Goal: Transaction & Acquisition: Obtain resource

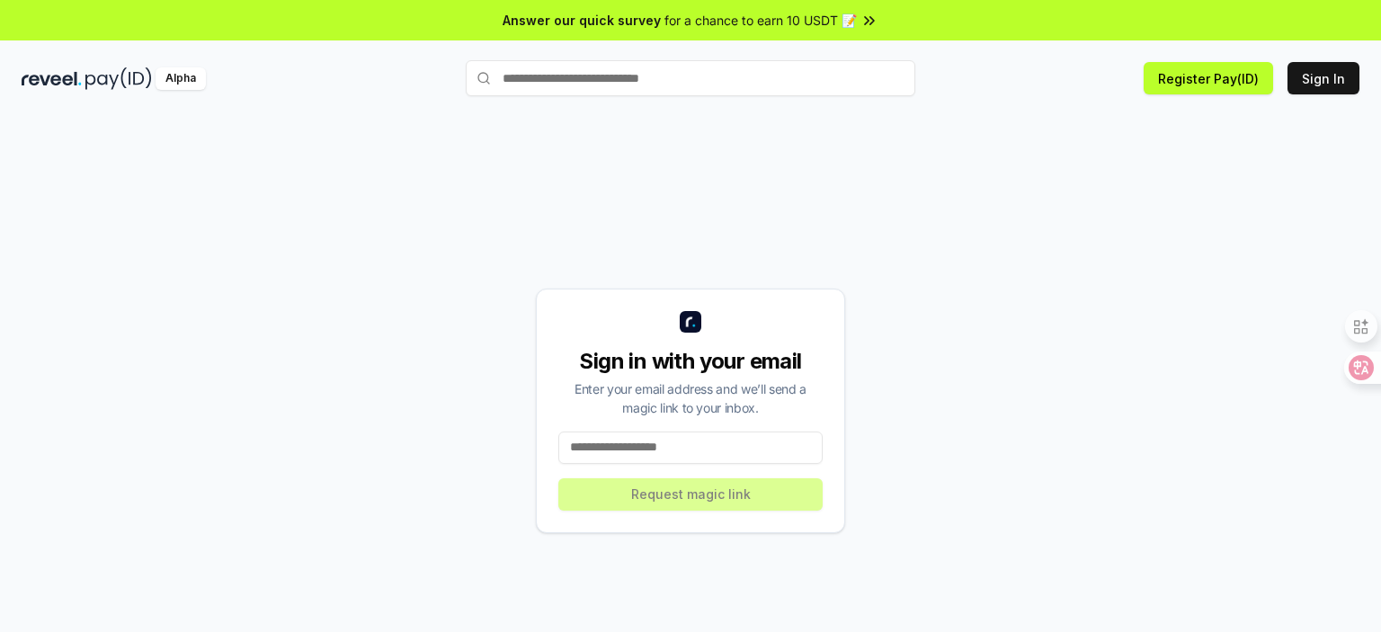
scroll to position [50, 0]
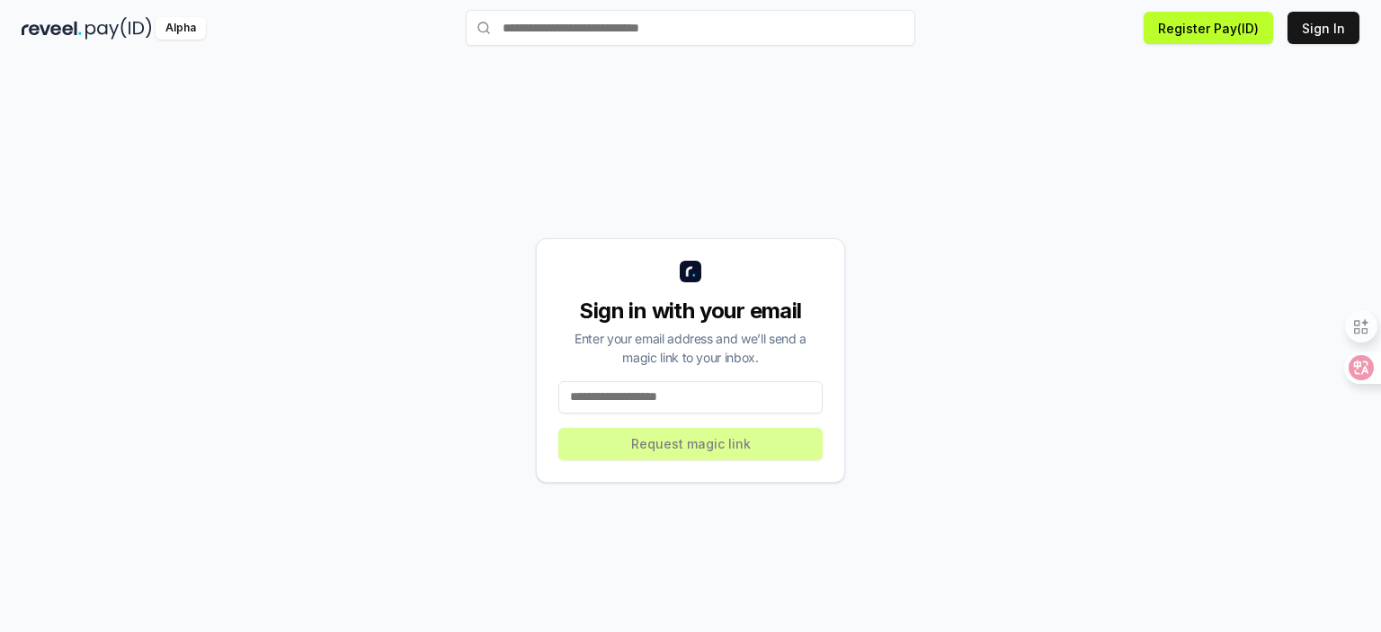
click at [706, 439] on div "Sign in with your email Enter your email address and we’ll send a magic link to…" at bounding box center [690, 360] width 309 height 245
click at [707, 440] on div "Sign in with your email Enter your email address and we’ll send a magic link to…" at bounding box center [690, 360] width 309 height 245
click at [701, 381] on input at bounding box center [690, 397] width 264 height 32
type input "*"
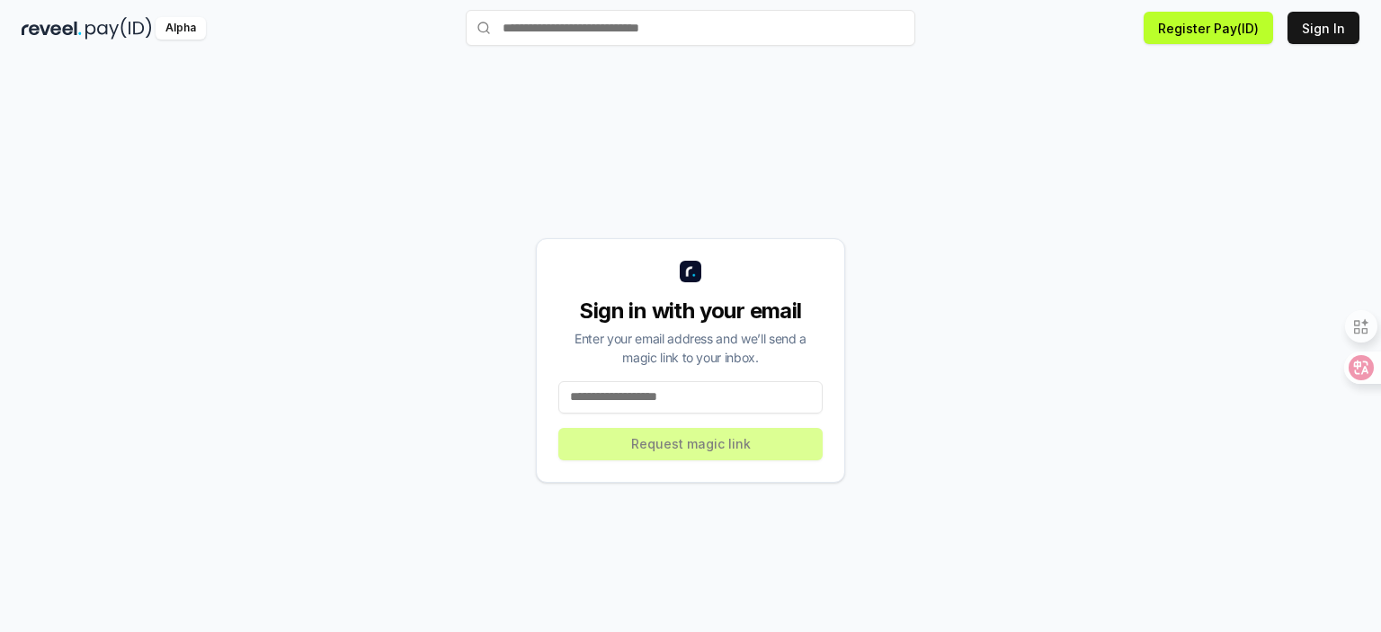
type input "*"
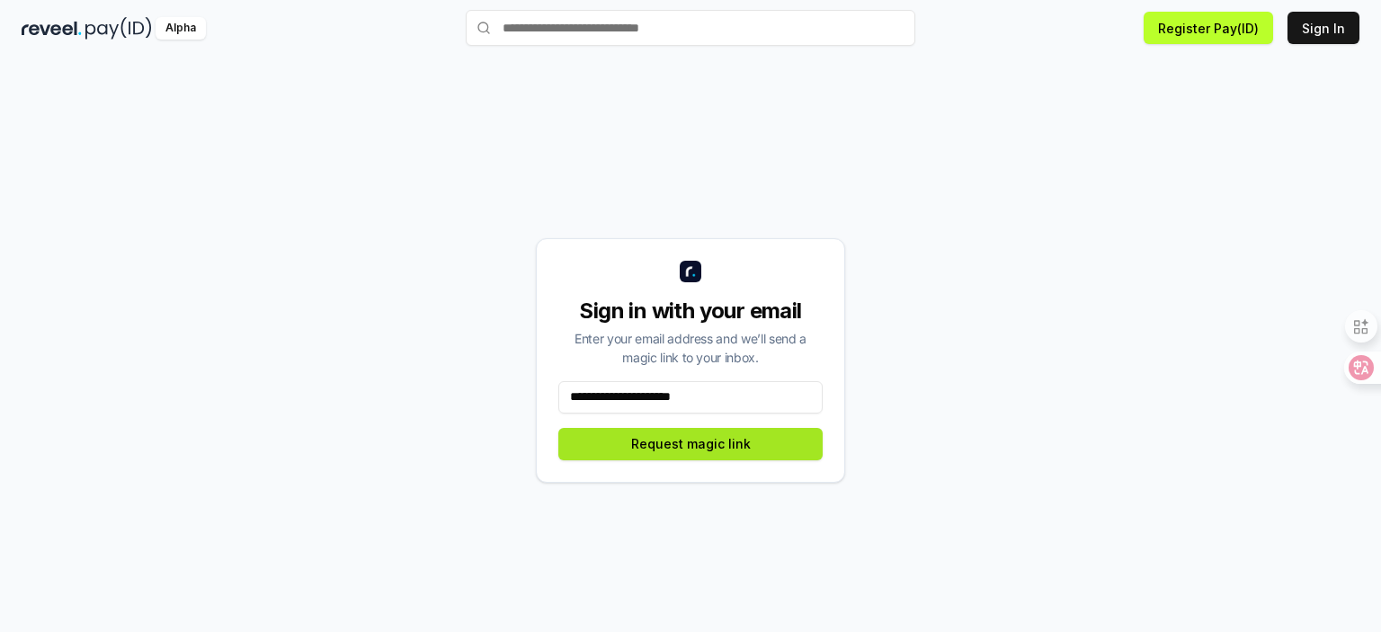
type input "**********"
click at [723, 455] on button "Request magic link" at bounding box center [690, 444] width 264 height 32
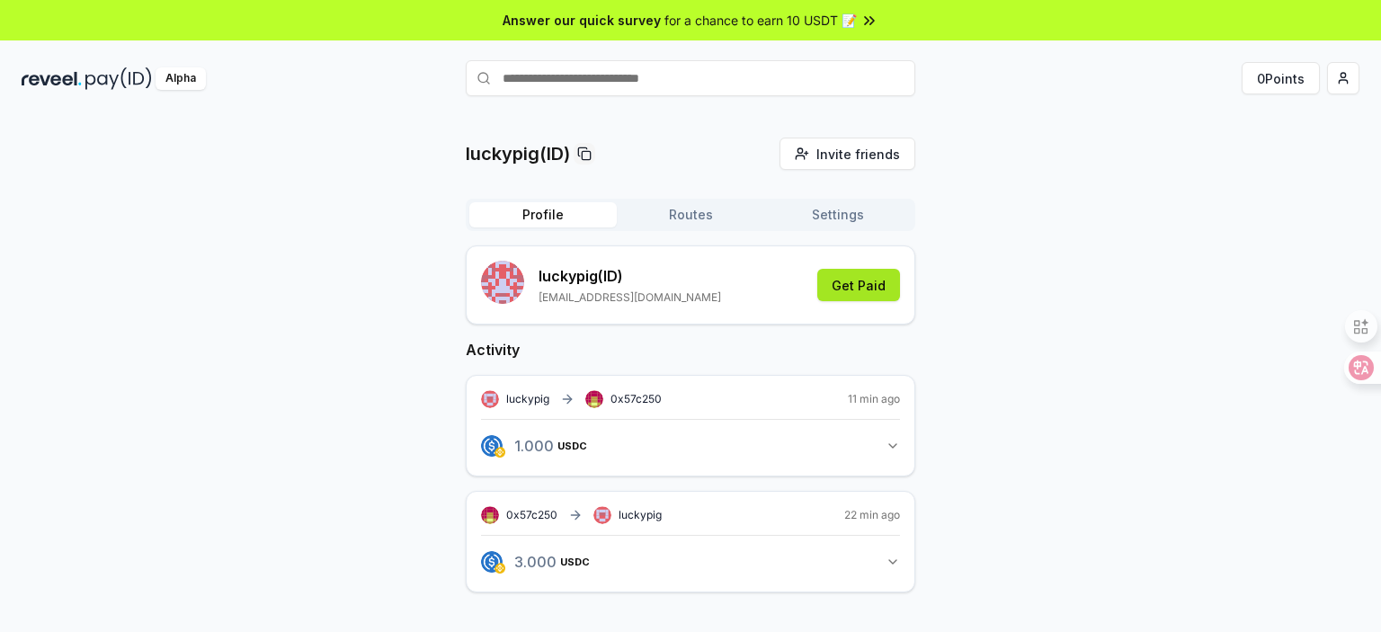
click at [849, 287] on button "Get Paid" at bounding box center [858, 285] width 83 height 32
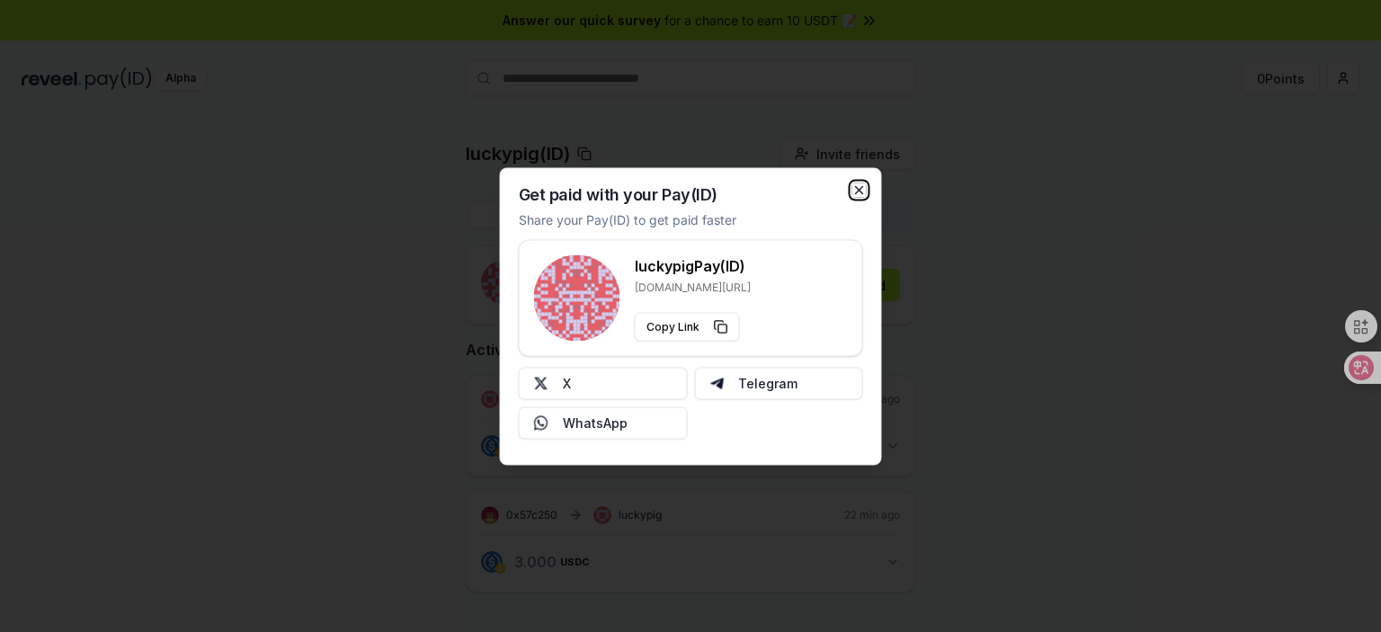
click at [864, 192] on icon "button" at bounding box center [860, 190] width 14 height 14
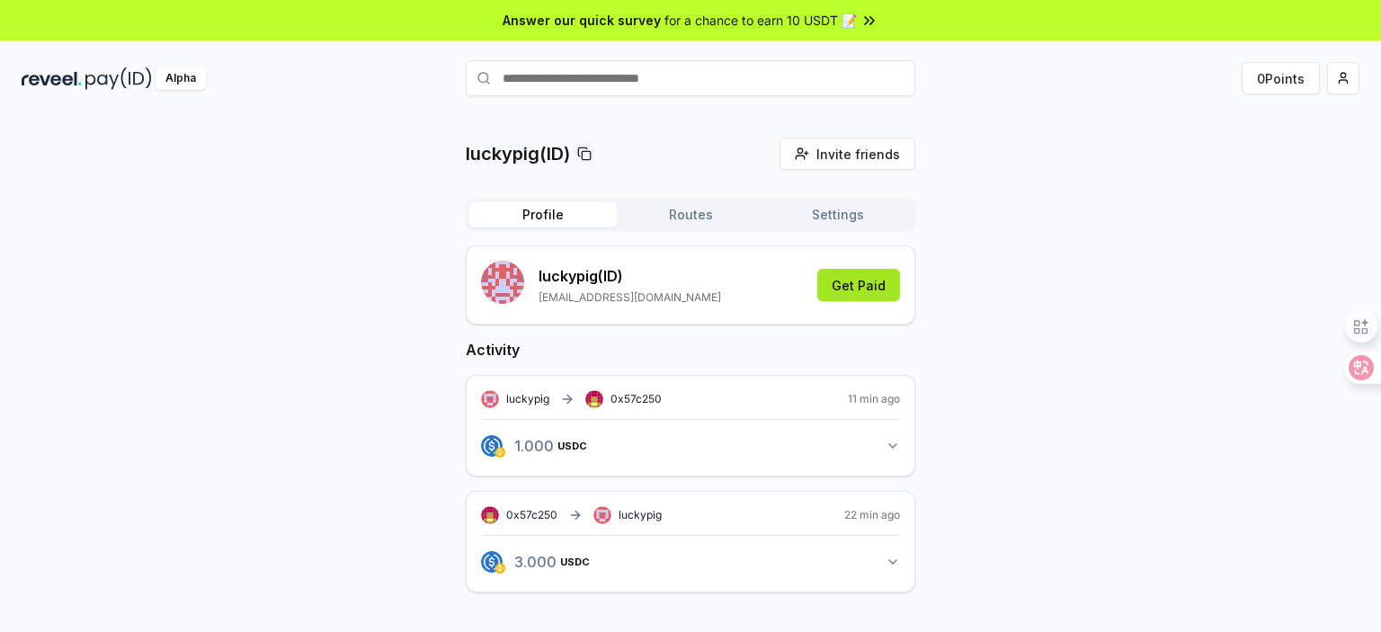
click at [879, 289] on button "Get Paid" at bounding box center [858, 285] width 83 height 32
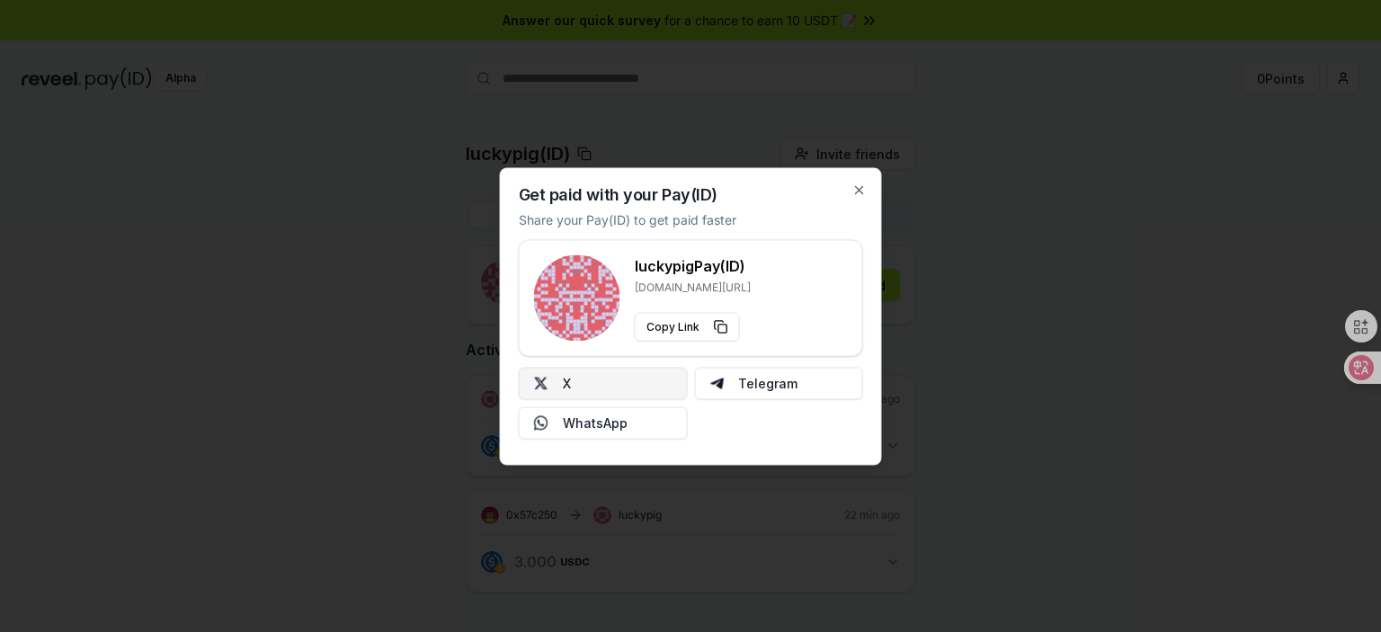
click at [622, 376] on button "X" at bounding box center [603, 383] width 169 height 32
click at [858, 182] on div "Get paid with your Pay(ID) Share your Pay(ID) to get paid faster luckypig Pay(I…" at bounding box center [691, 316] width 382 height 298
click at [854, 192] on icon "button" at bounding box center [860, 190] width 14 height 14
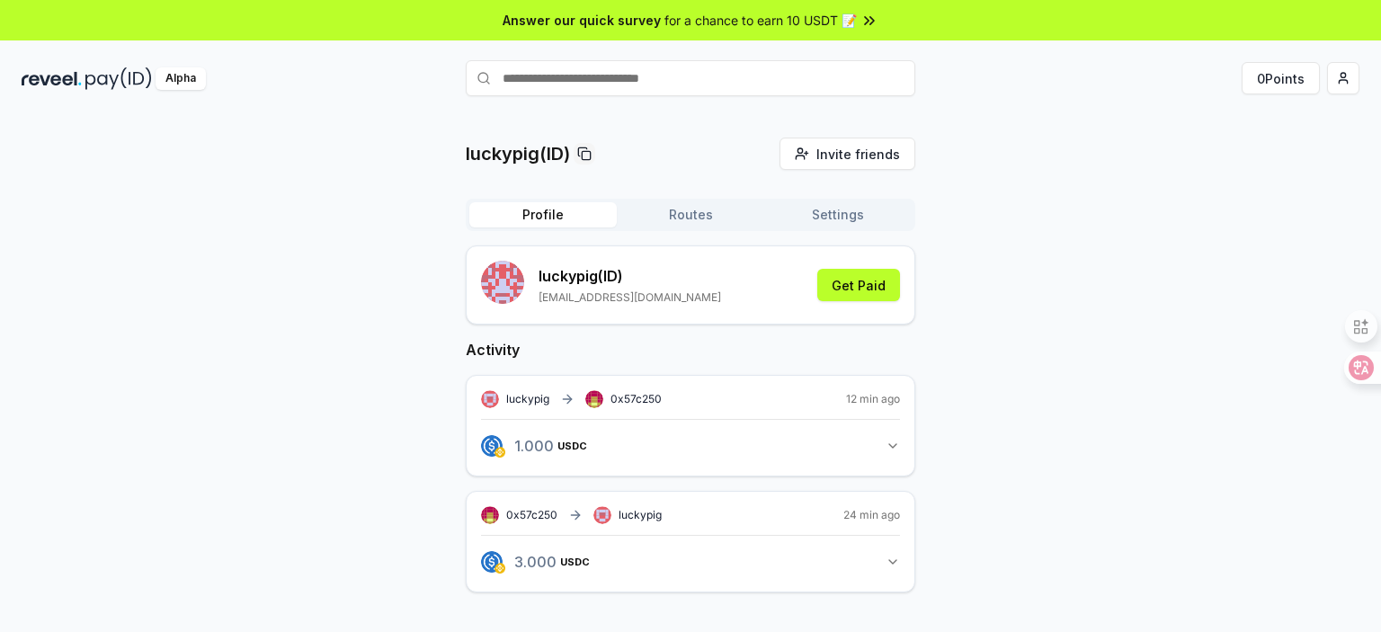
click at [785, 24] on span "for a chance to earn 10 USDT 📝" at bounding box center [761, 20] width 192 height 19
